Goal: Find specific page/section: Find specific page/section

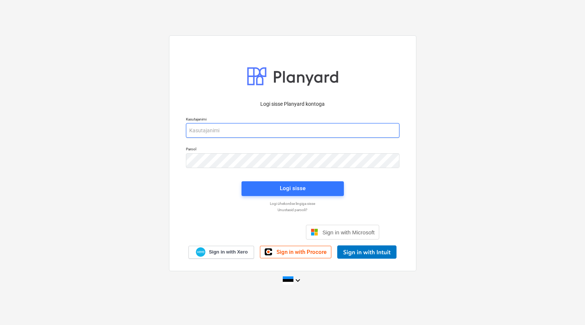
click at [278, 133] on input "email" at bounding box center [292, 130] width 213 height 15
click at [479, 151] on div "Logi sisse Planyard kontoga Kasutajanimi Parool Logi sisse Logi ühekordse lingi…" at bounding box center [292, 162] width 585 height 266
click at [361, 133] on input "email" at bounding box center [292, 130] width 213 height 15
type input "[EMAIL_ADDRESS][DOMAIN_NAME]"
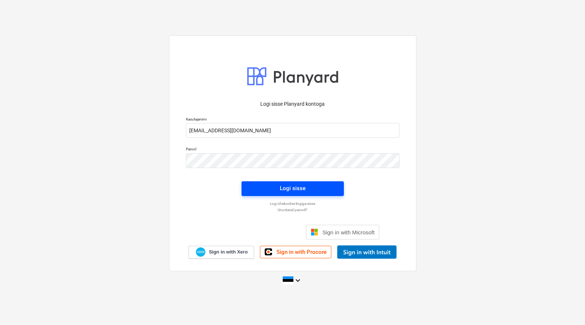
click at [271, 189] on span "Logi sisse" at bounding box center [292, 188] width 85 height 10
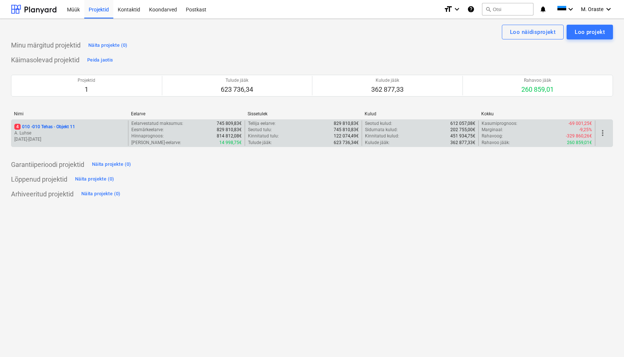
click at [51, 130] on p "A. Luhse" at bounding box center [69, 133] width 111 height 6
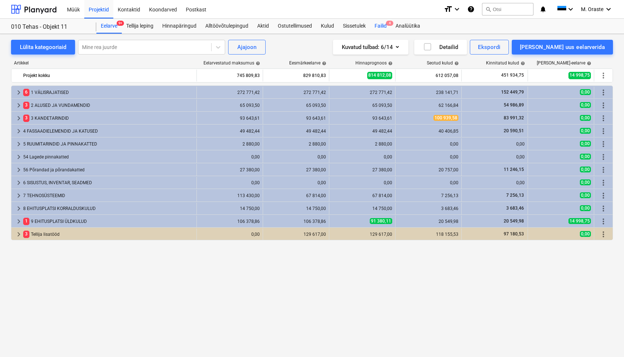
click at [376, 27] on div "Failid 4" at bounding box center [380, 26] width 21 height 15
click at [100, 28] on div "Eelarve 9+" at bounding box center [108, 26] width 25 height 15
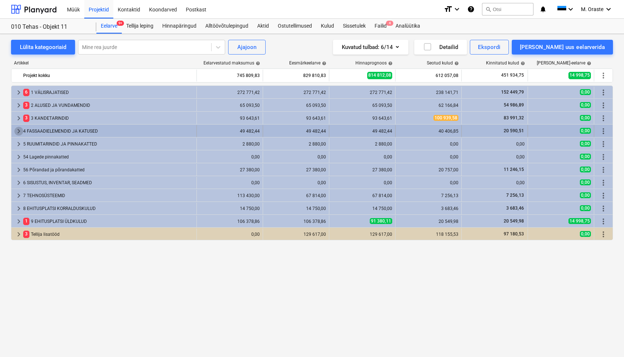
click at [14, 131] on span "keyboard_arrow_right" at bounding box center [18, 131] width 9 height 9
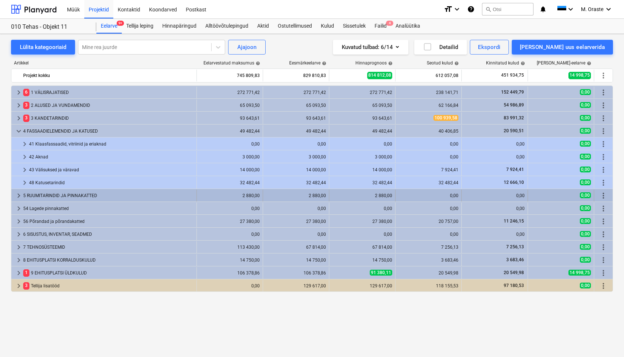
click at [21, 196] on span "keyboard_arrow_right" at bounding box center [18, 195] width 9 height 9
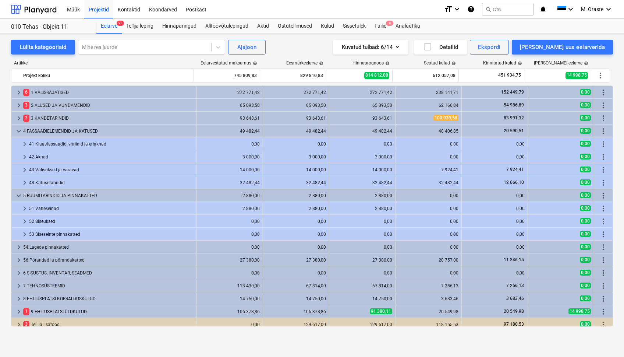
scroll to position [4, 0]
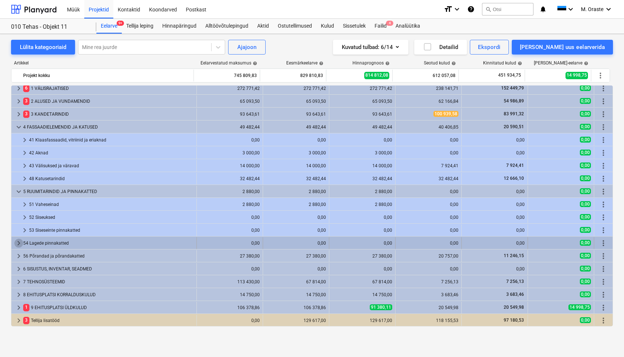
click at [19, 244] on span "keyboard_arrow_right" at bounding box center [18, 242] width 9 height 9
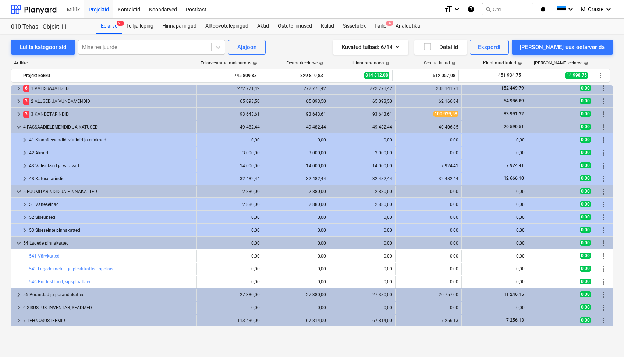
scroll to position [43, 0]
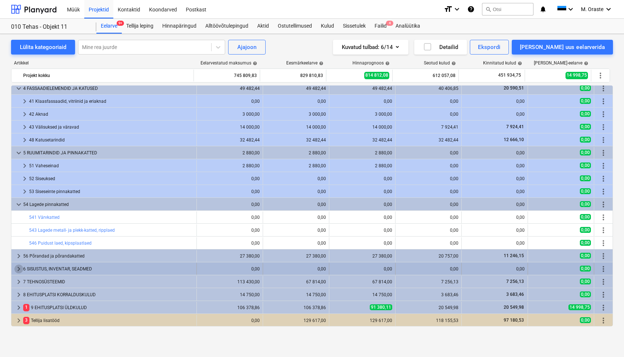
click at [18, 267] on span "keyboard_arrow_right" at bounding box center [18, 268] width 9 height 9
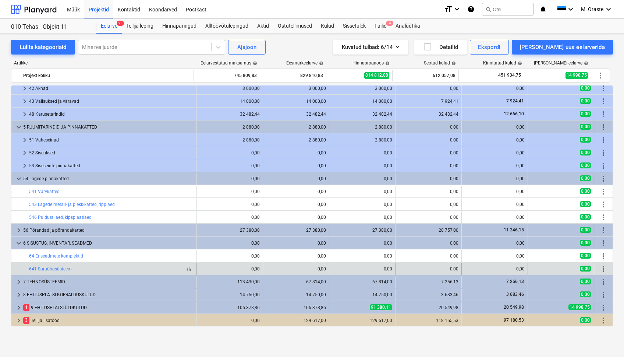
scroll to position [60, 0]
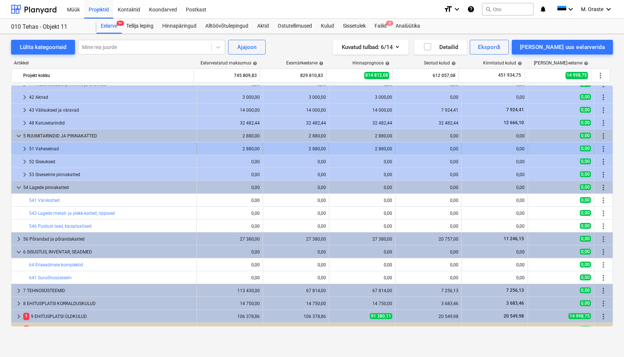
click at [51, 149] on div "51 Vaheseinad" at bounding box center [111, 149] width 164 height 12
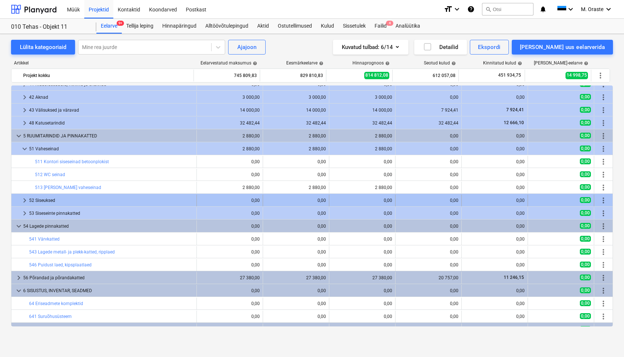
click at [68, 205] on div "52 Siseuksed" at bounding box center [111, 200] width 164 height 12
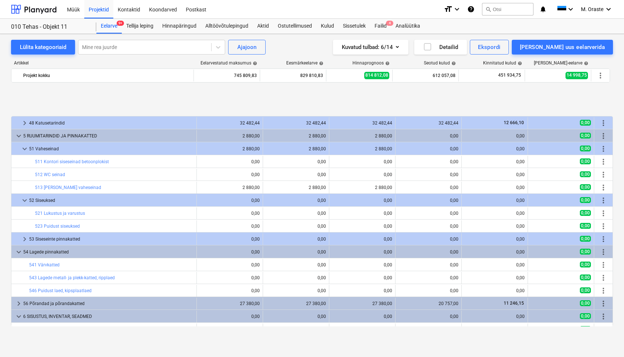
scroll to position [114, 0]
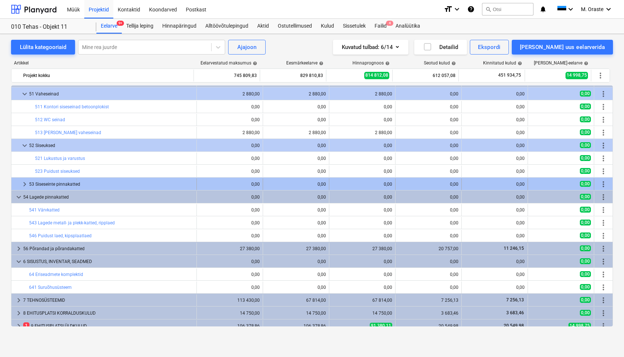
click at [149, 183] on div "53 Siseseinte pinnakatted" at bounding box center [111, 184] width 164 height 12
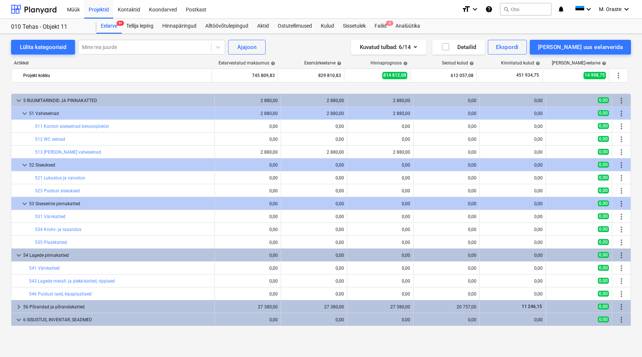
scroll to position [125, 0]
